Goal: Understand process/instructions: Learn how to perform a task or action

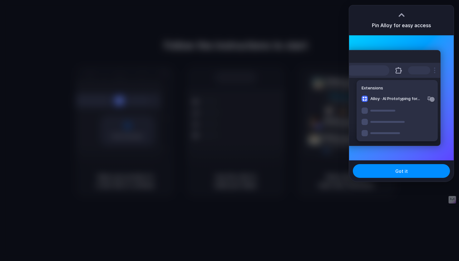
click at [318, 90] on div at bounding box center [229, 130] width 459 height 261
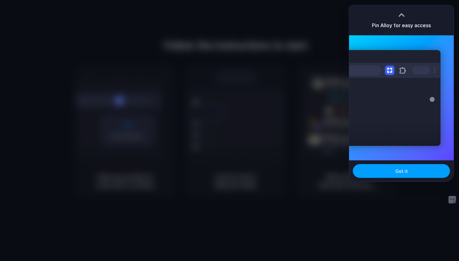
click at [402, 165] on button "Got it" at bounding box center [401, 171] width 97 height 14
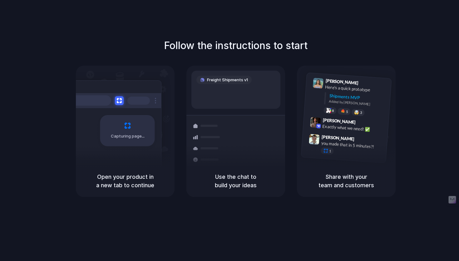
click at [137, 165] on div "Capturing page" at bounding box center [114, 128] width 94 height 96
click at [139, 182] on h5 "Open your product in a new tab to continue" at bounding box center [125, 180] width 84 height 17
click at [228, 177] on h5 "Use the chat to build your ideas" at bounding box center [236, 180] width 84 height 17
click at [429, 149] on div "Follow the instructions to start Capturing page Open your product in a new tab …" at bounding box center [235, 117] width 459 height 159
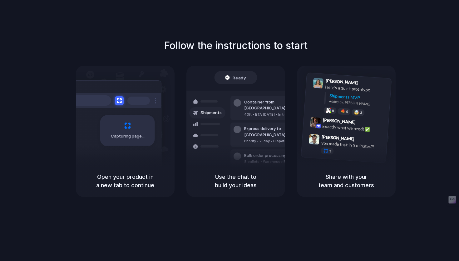
click at [131, 147] on div "Capturing page" at bounding box center [114, 128] width 94 height 96
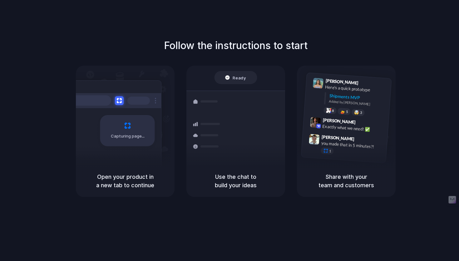
click at [128, 178] on h5 "Open your product in a new tab to continue" at bounding box center [125, 180] width 84 height 17
